Goal: Navigation & Orientation: Go to known website

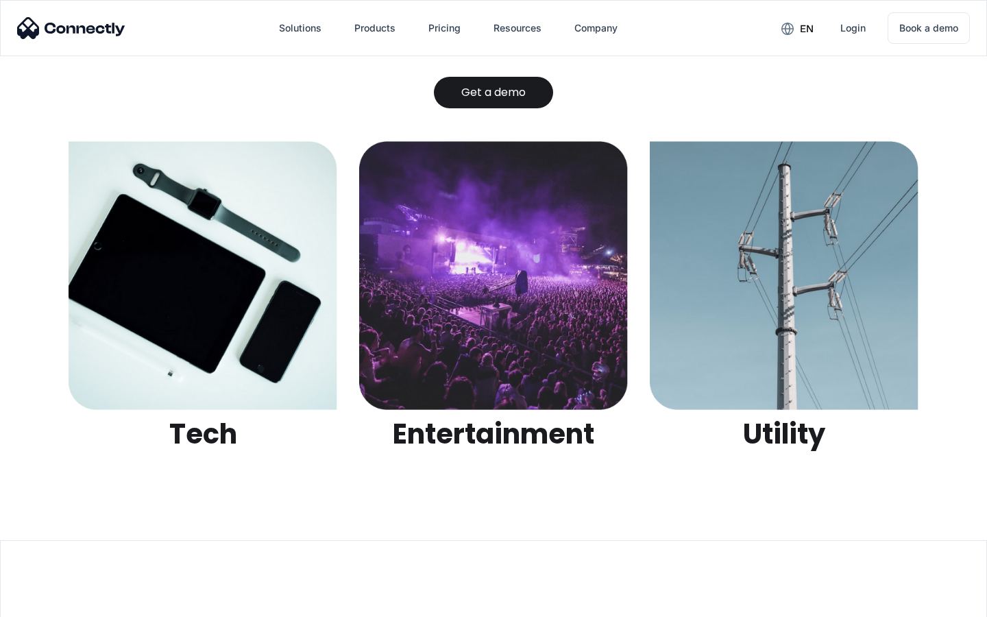
scroll to position [4326, 0]
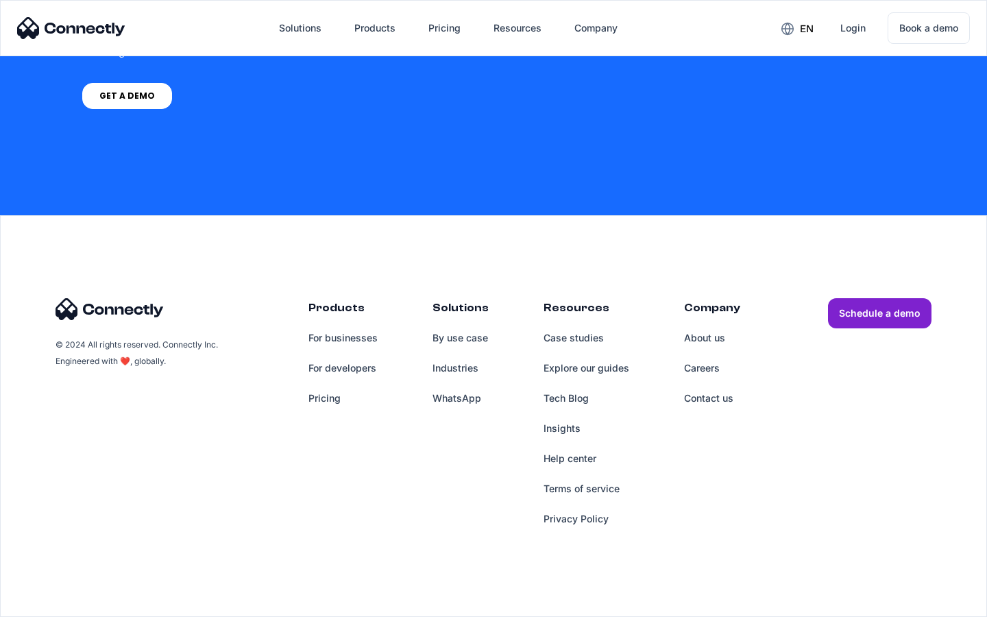
scroll to position [1039, 0]
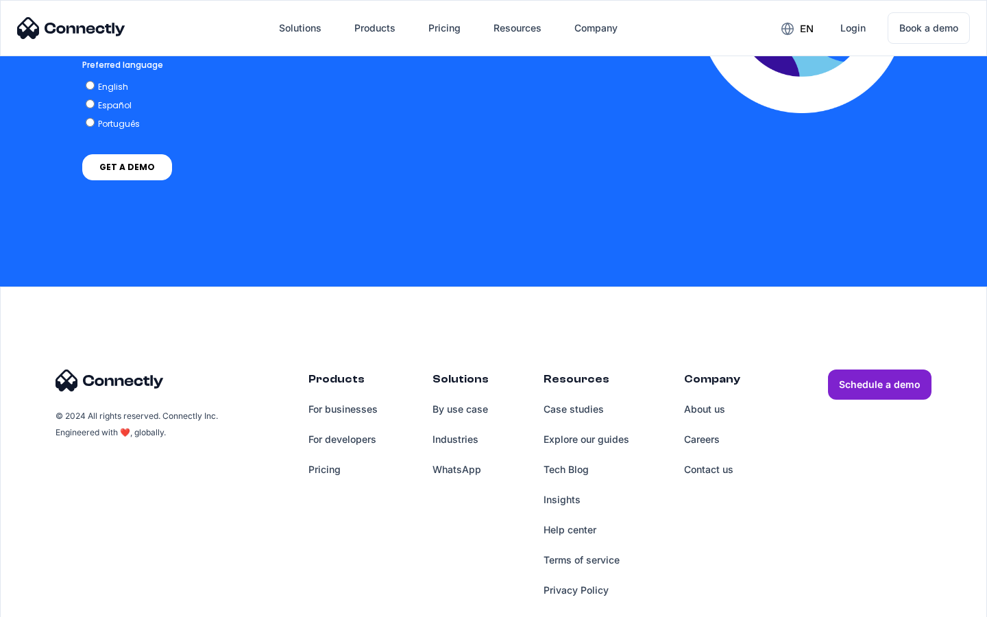
scroll to position [3025, 0]
